Goal: Find specific page/section: Find specific page/section

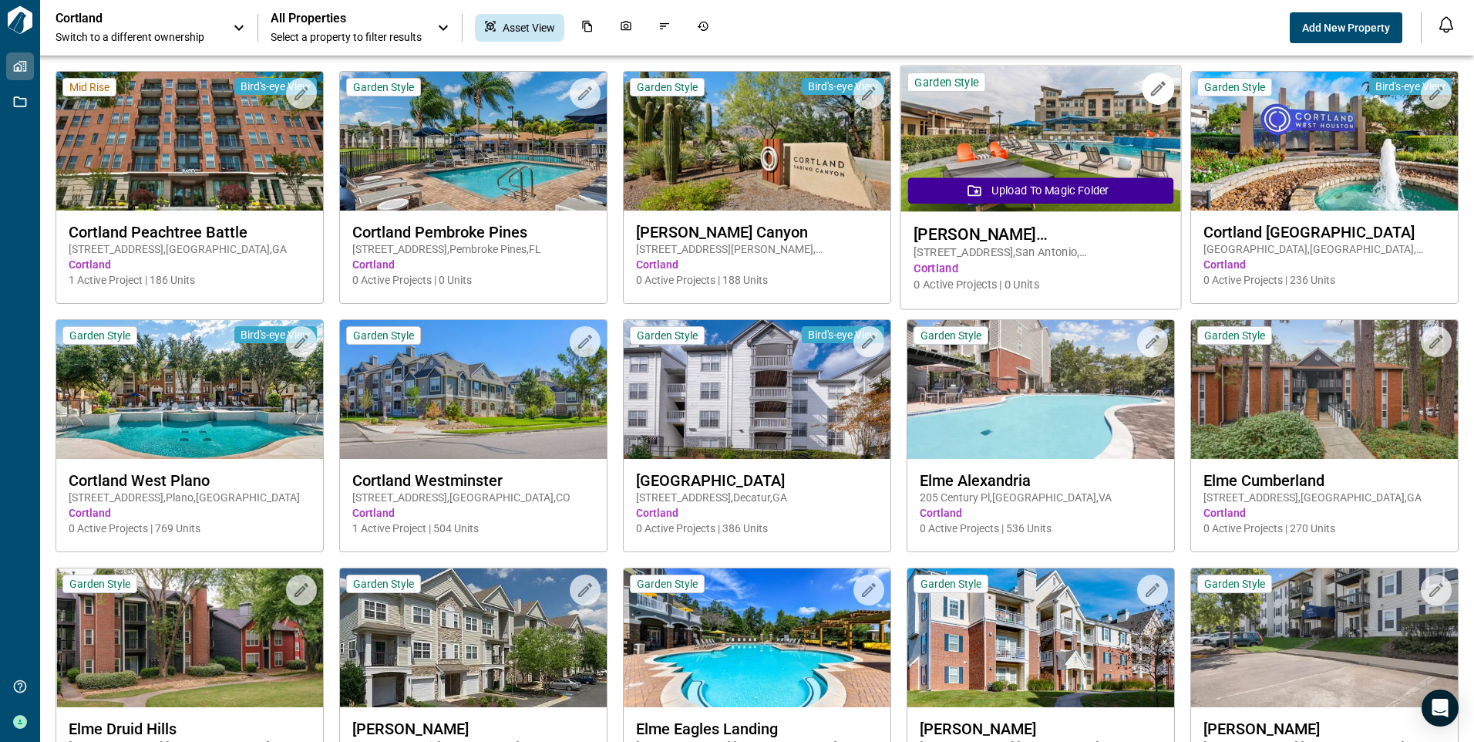
scroll to position [1542, 0]
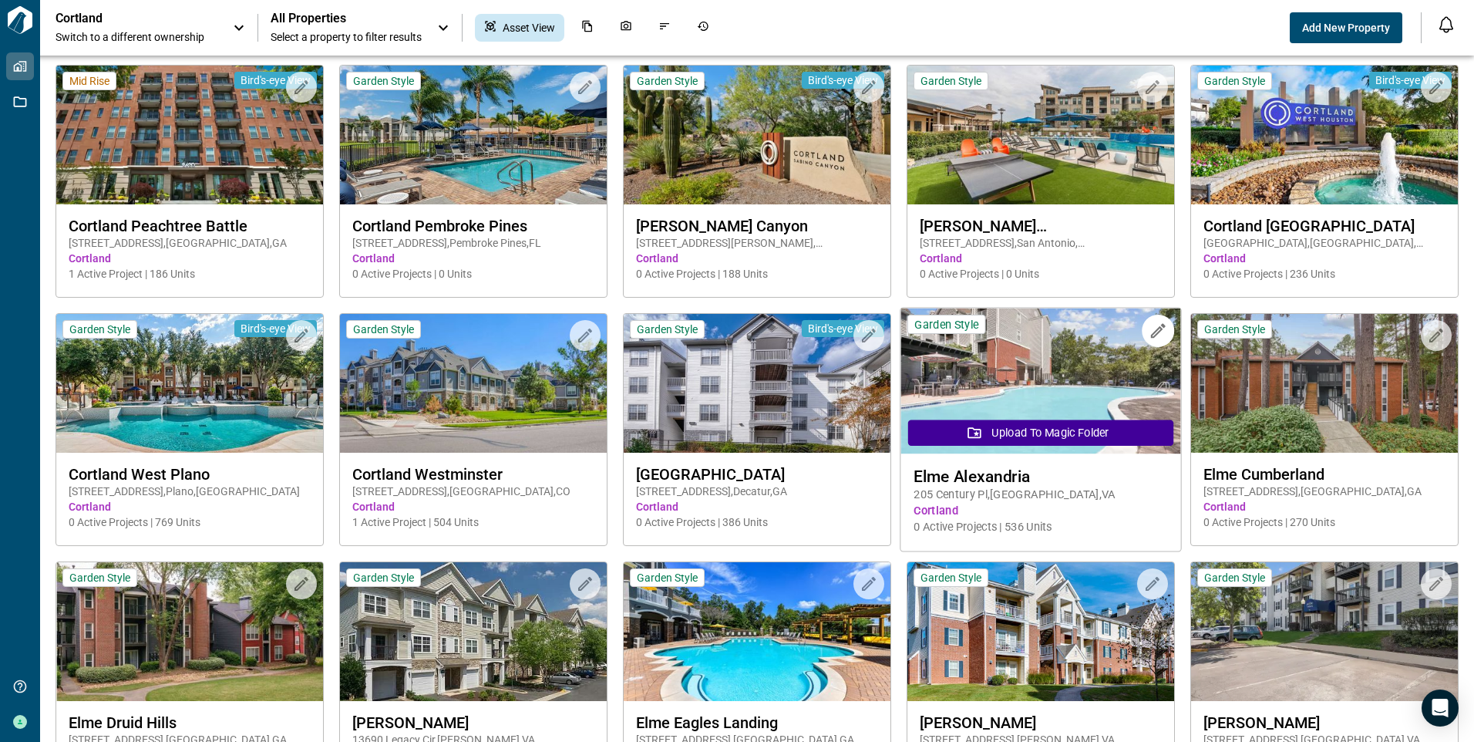
click at [1011, 467] on span "Elme Alexandria" at bounding box center [1041, 475] width 254 height 19
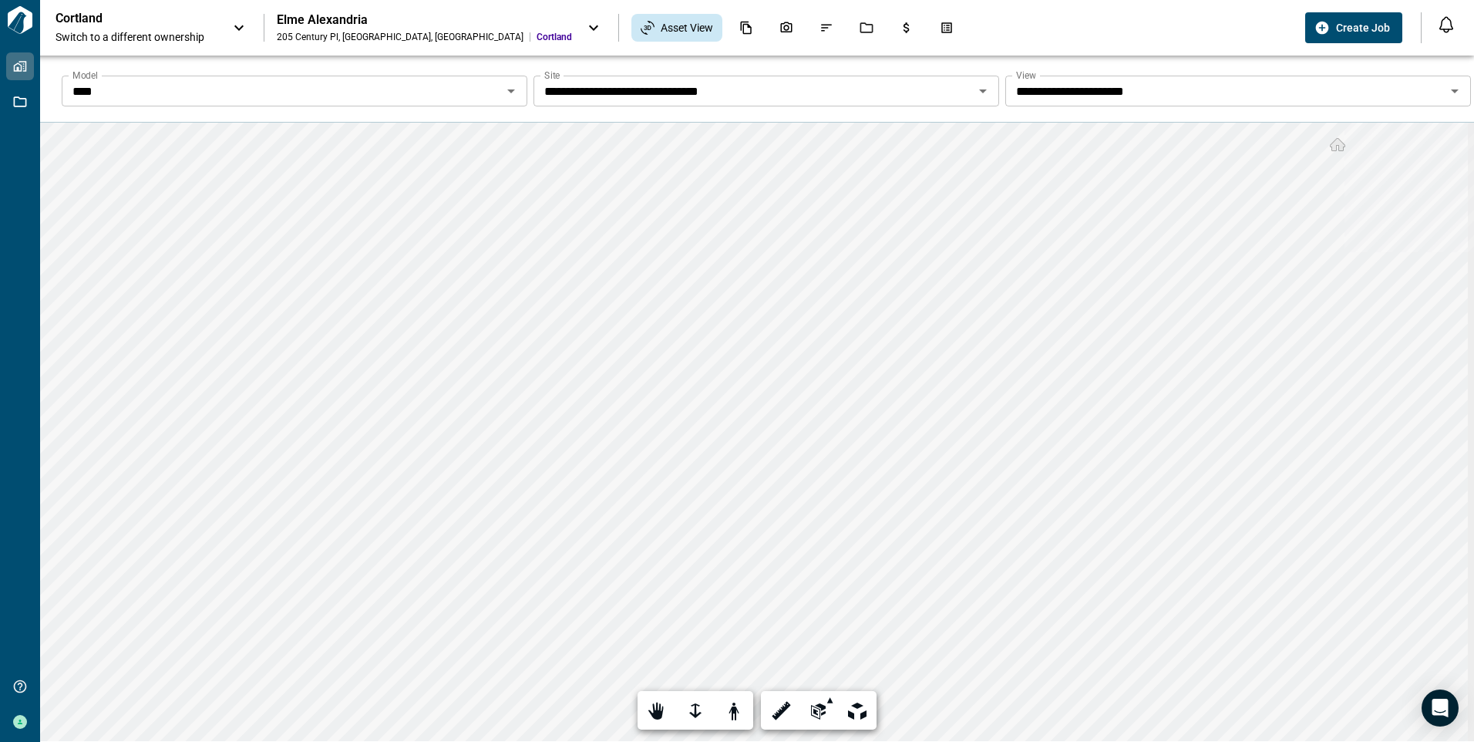
click at [509, 89] on icon "Open" at bounding box center [511, 91] width 19 height 19
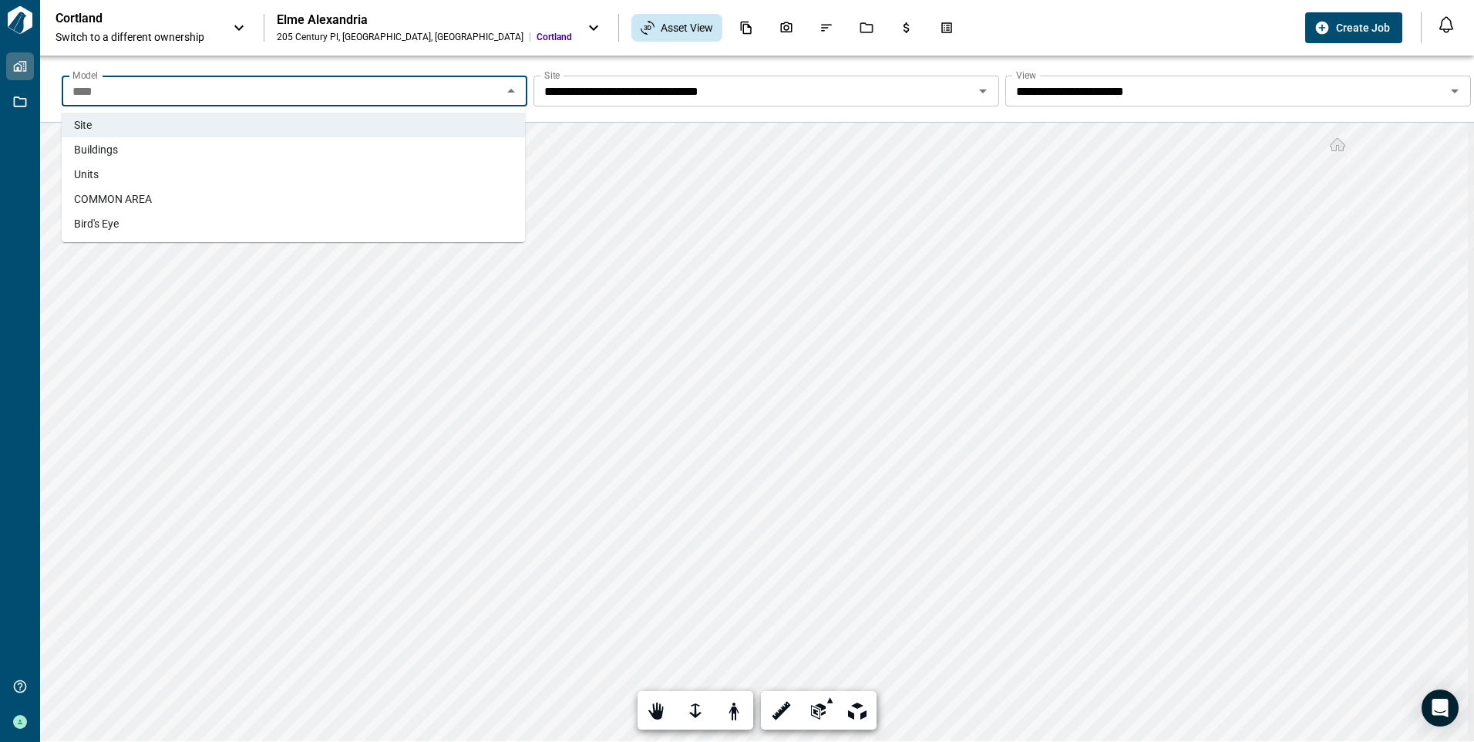
click at [409, 176] on li "Units" at bounding box center [293, 174] width 463 height 25
